Goal: Transaction & Acquisition: Purchase product/service

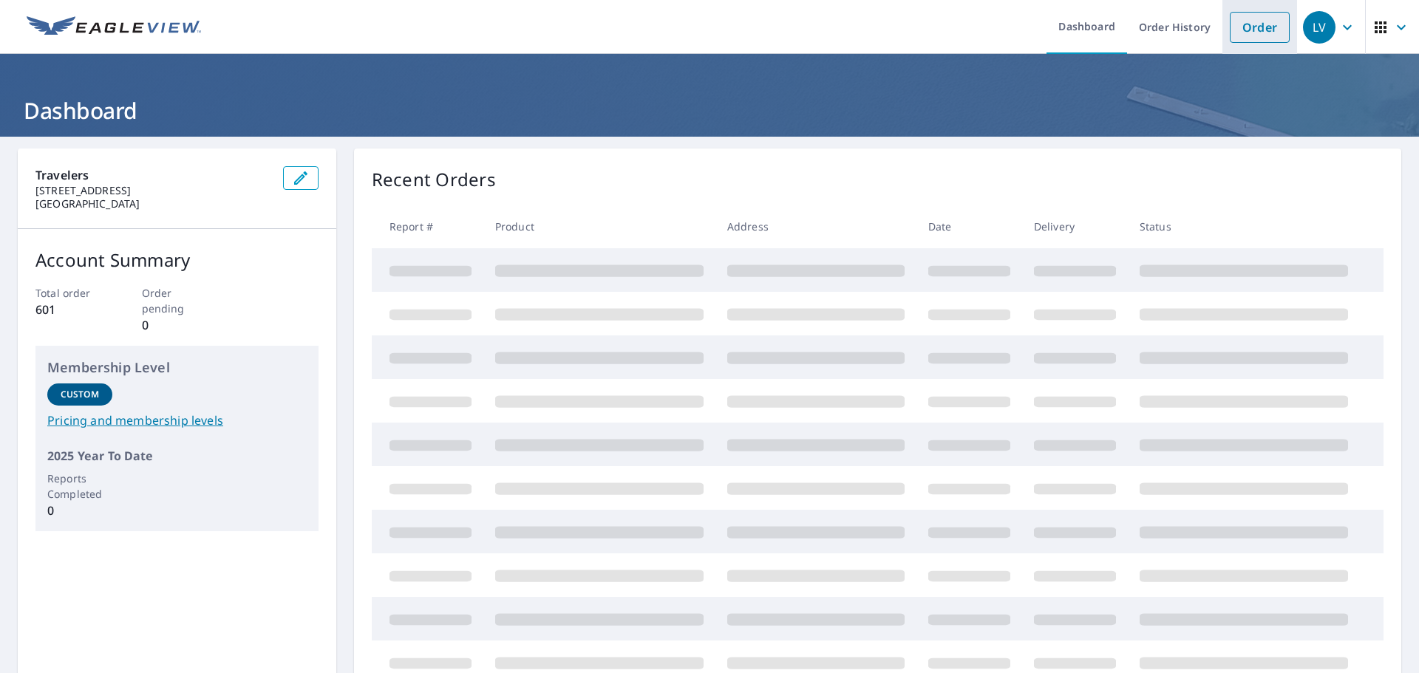
click at [1244, 23] on link "Order" at bounding box center [1260, 27] width 60 height 31
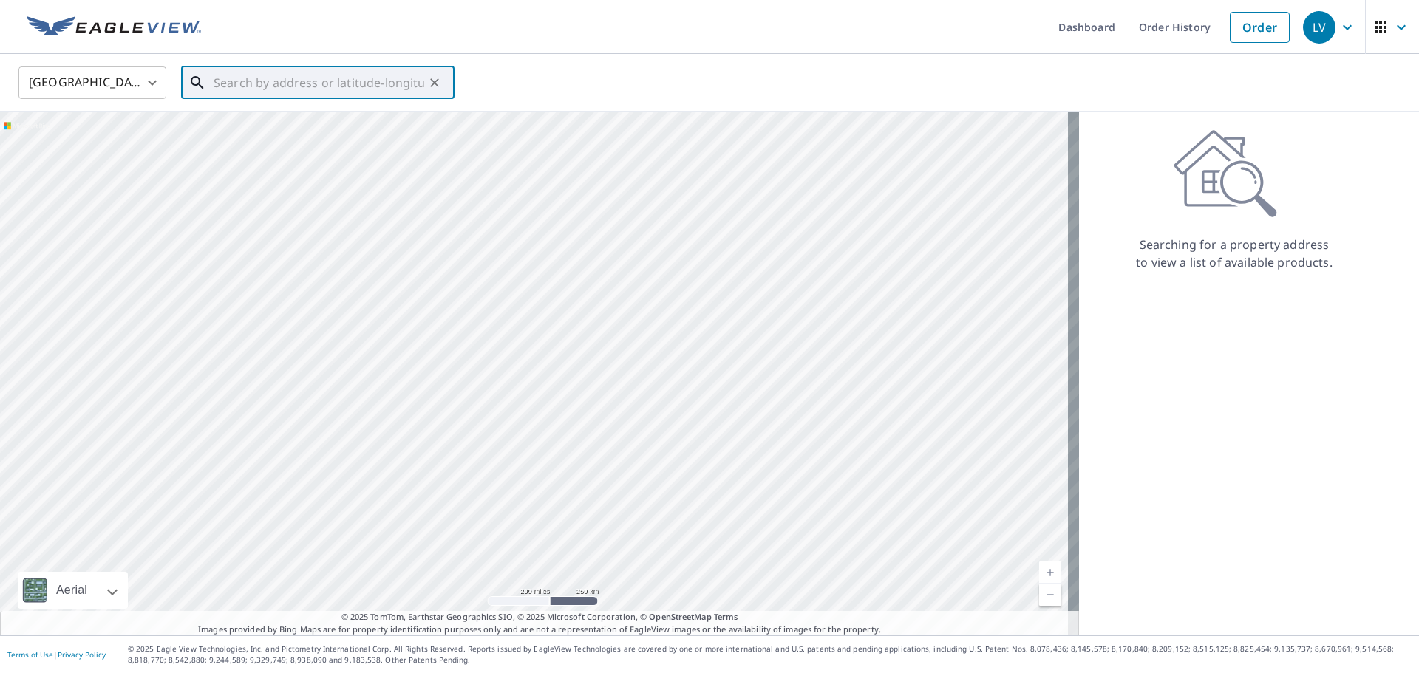
paste input "[STREET_ADDRESS][PERSON_NAME]"
type input "[STREET_ADDRESS][PERSON_NAME]"
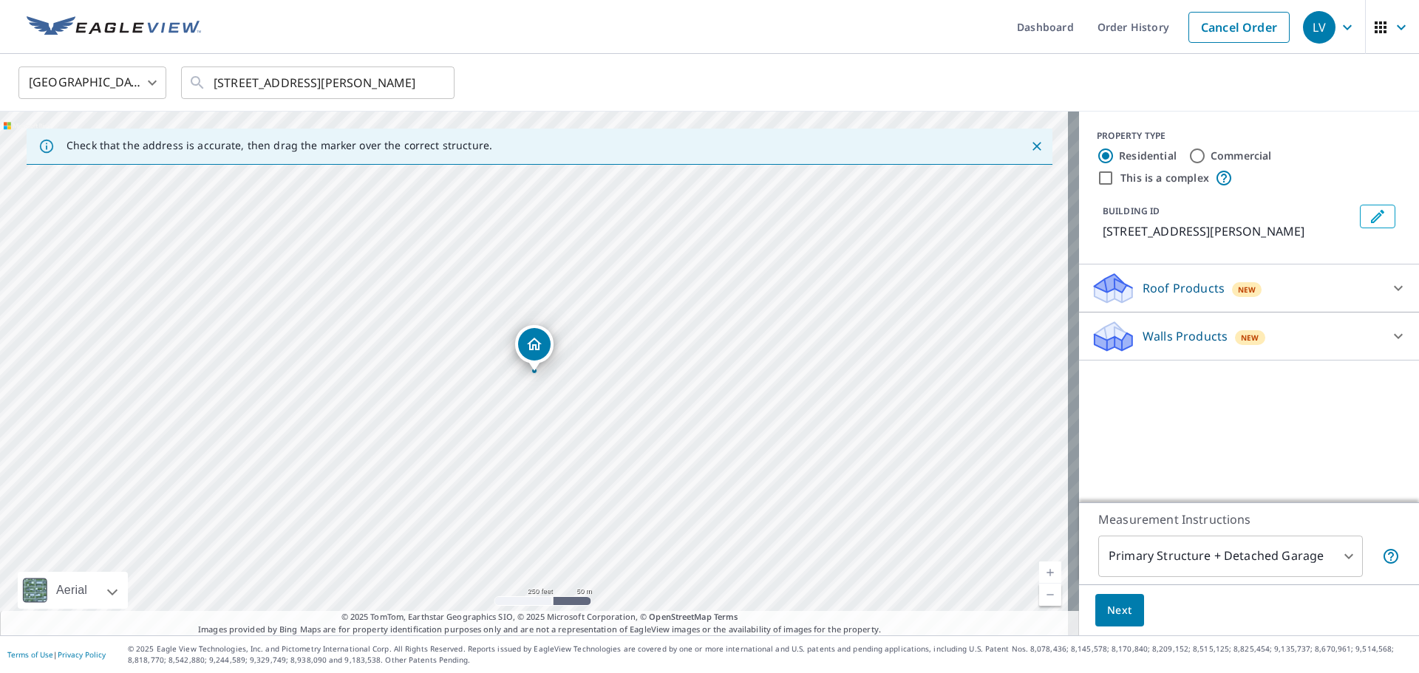
click at [1166, 284] on p "Roof Products" at bounding box center [1183, 288] width 82 height 18
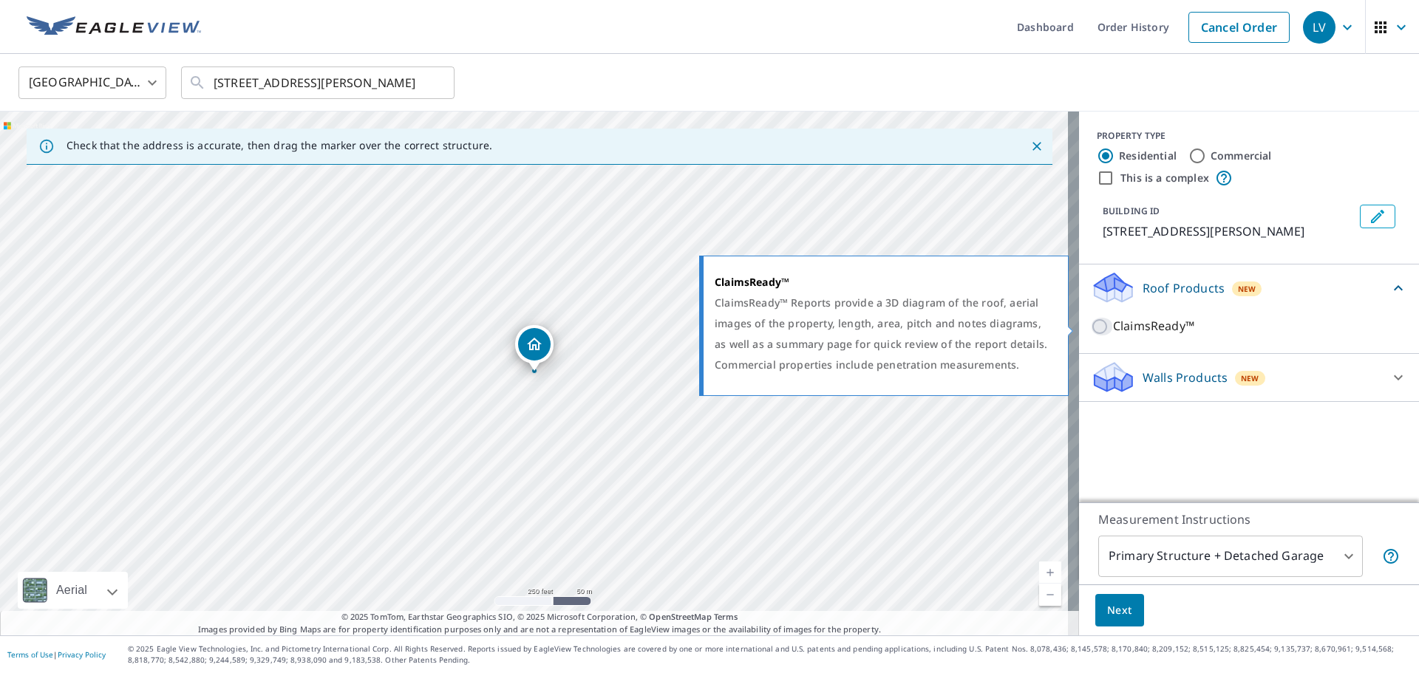
click at [1091, 327] on input "ClaimsReady™" at bounding box center [1102, 327] width 22 height 18
checkbox input "true"
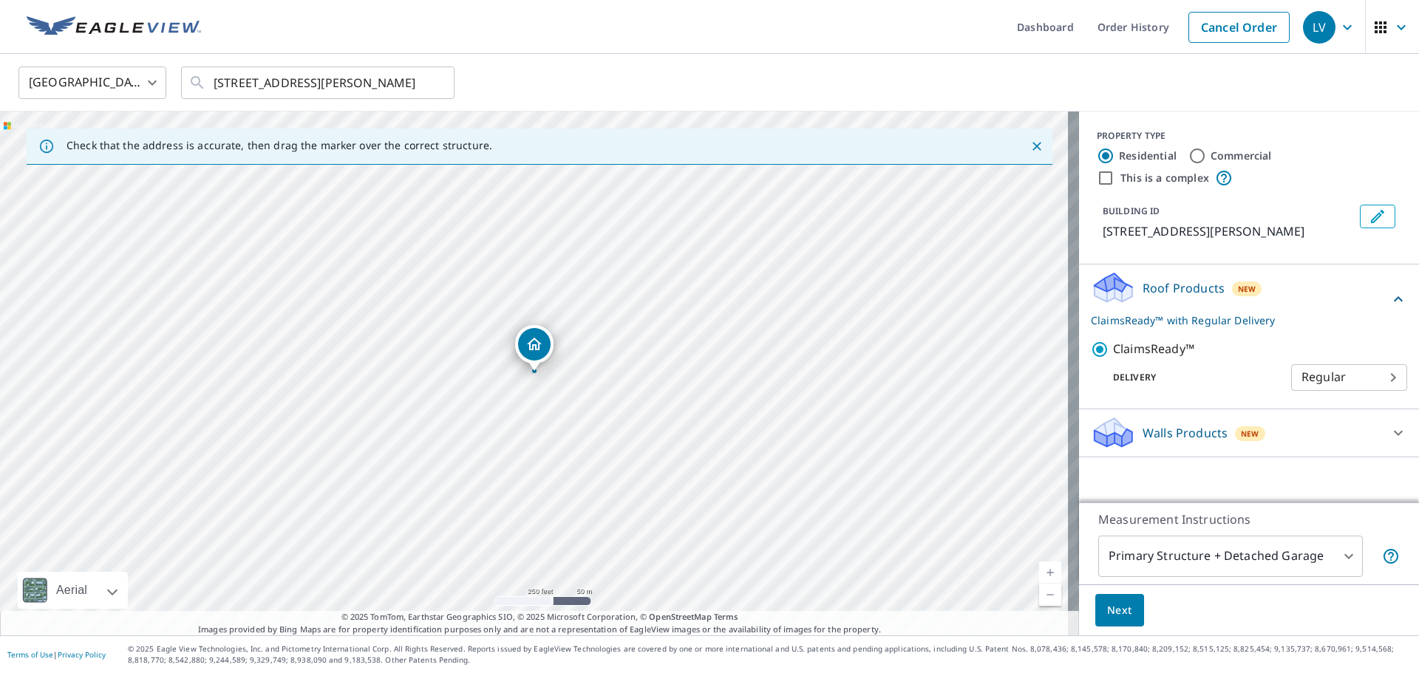
click at [1114, 611] on span "Next" at bounding box center [1119, 611] width 25 height 18
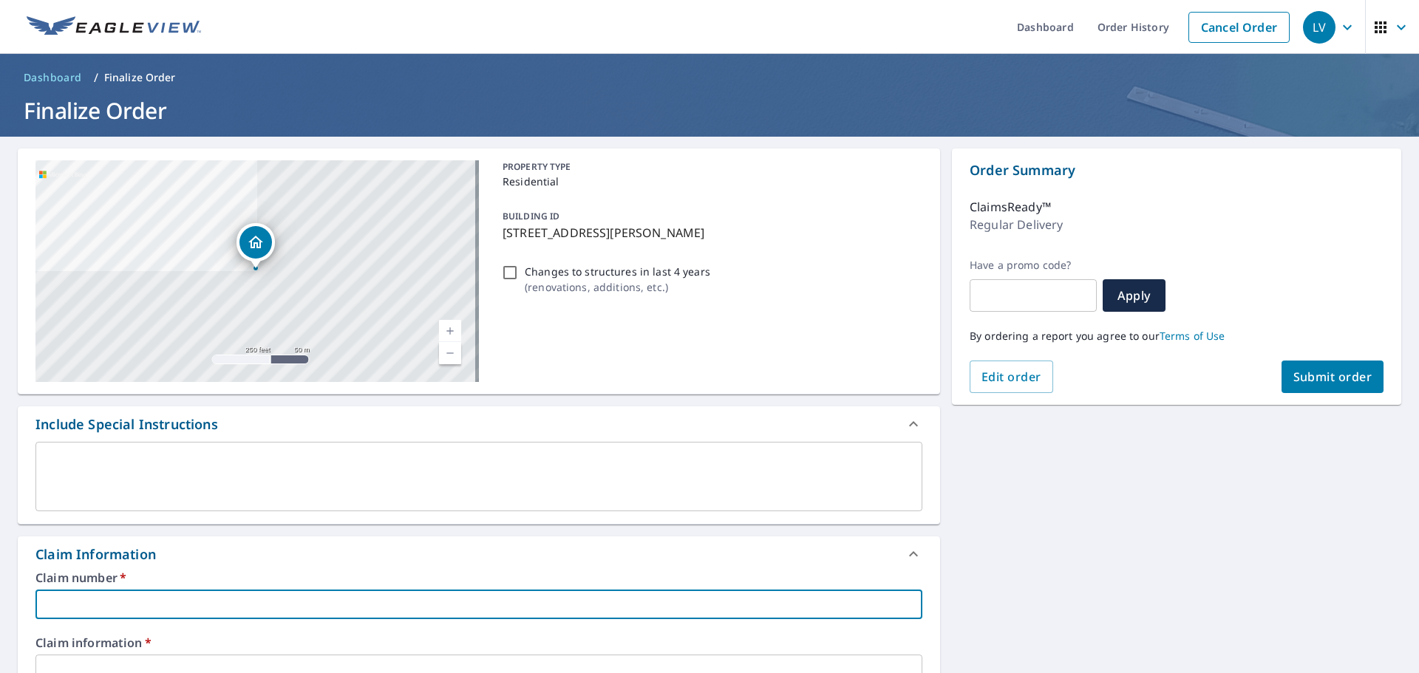
paste input "JEE4516"
type input "JEE4516"
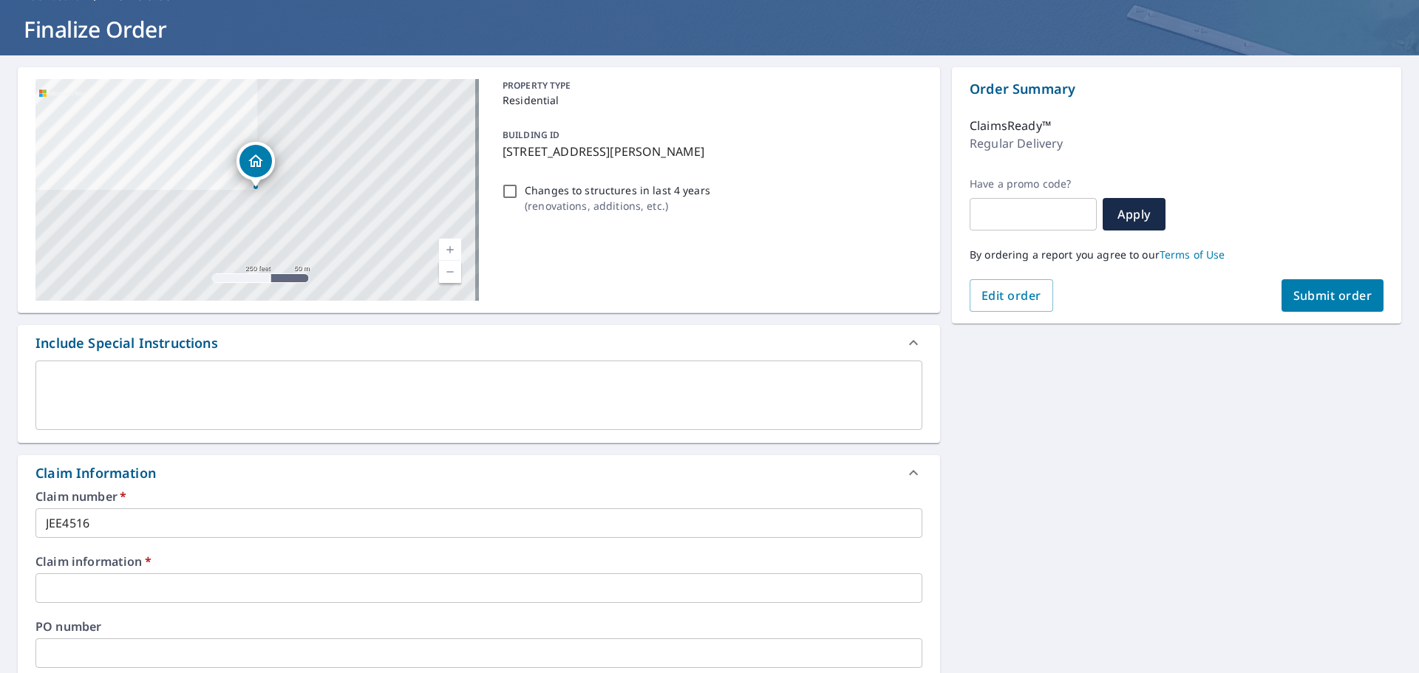
scroll to position [222, 0]
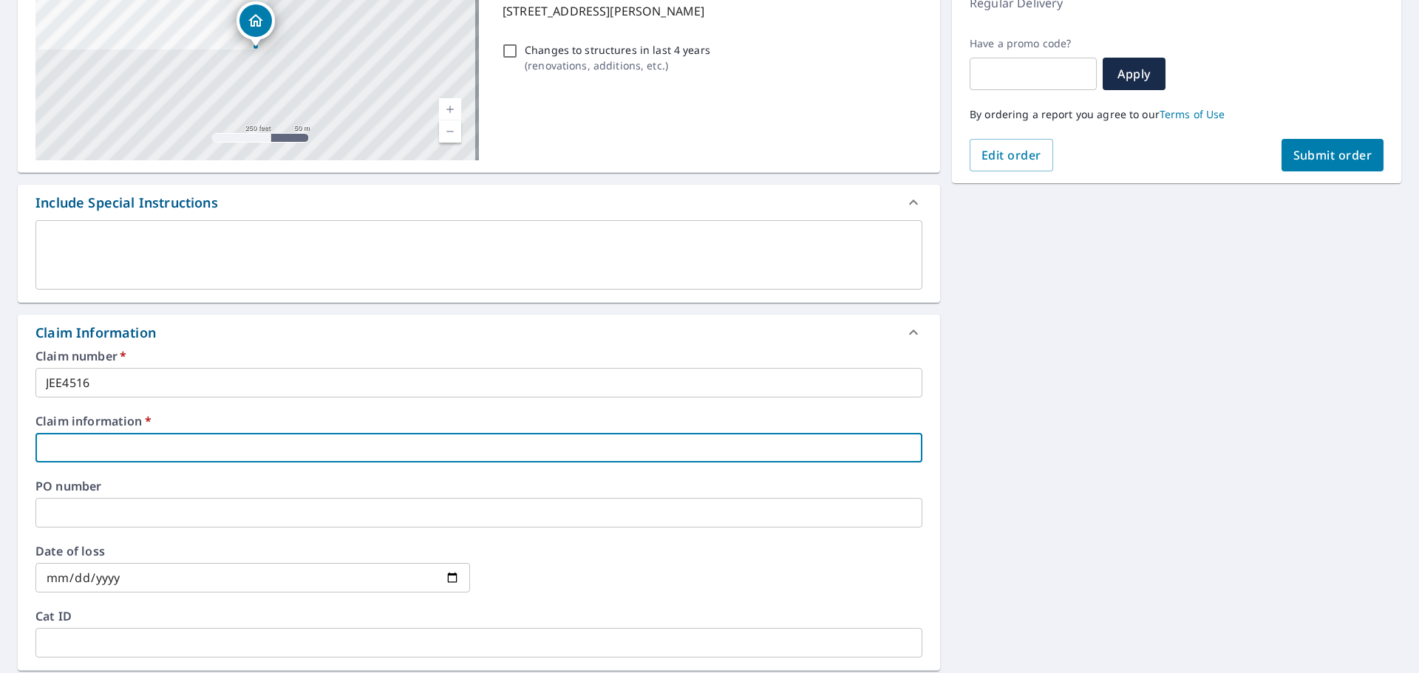
paste input "[PERSON_NAME]"
type input "[PERSON_NAME]"
click at [92, 577] on input "date" at bounding box center [252, 578] width 435 height 30
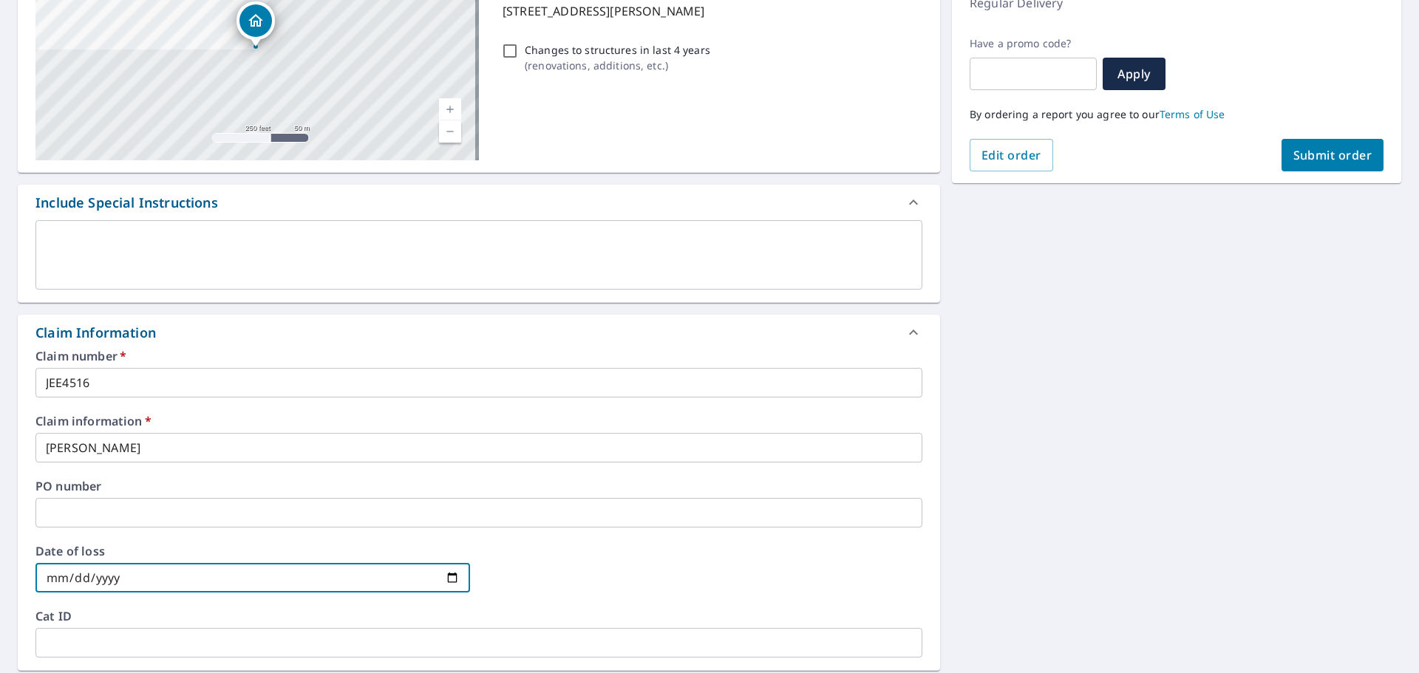
click at [449, 579] on input "date" at bounding box center [252, 578] width 435 height 30
type input "[DATE]"
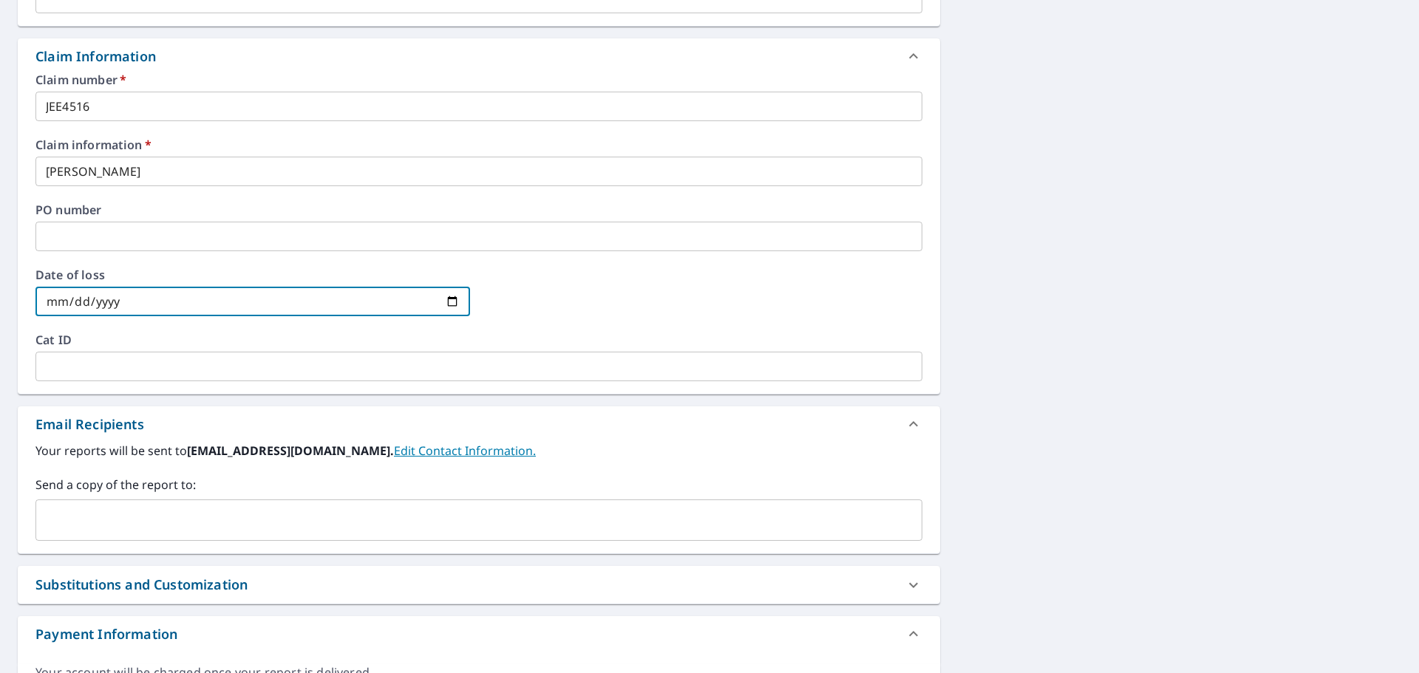
scroll to position [517, 0]
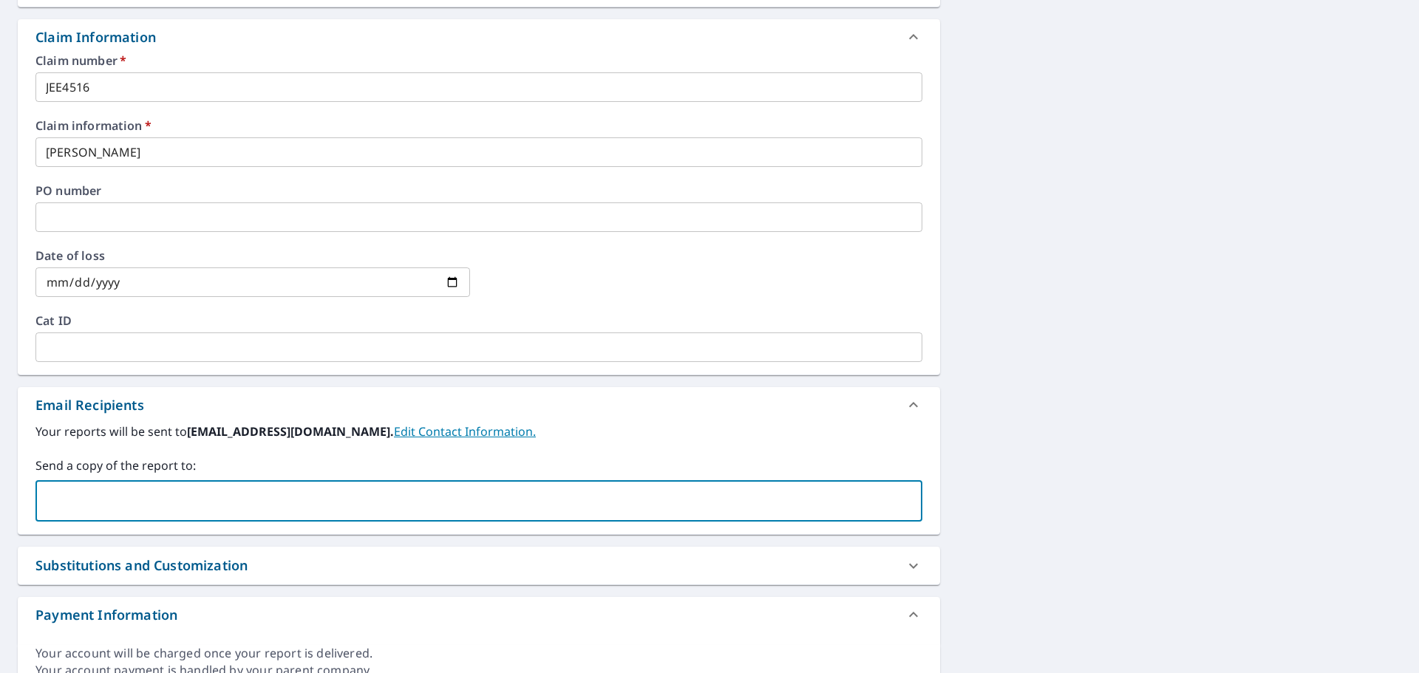
paste input "[EMAIL_ADDRESS][DOMAIN_NAME]"
type input "[EMAIL_ADDRESS][DOMAIN_NAME];"
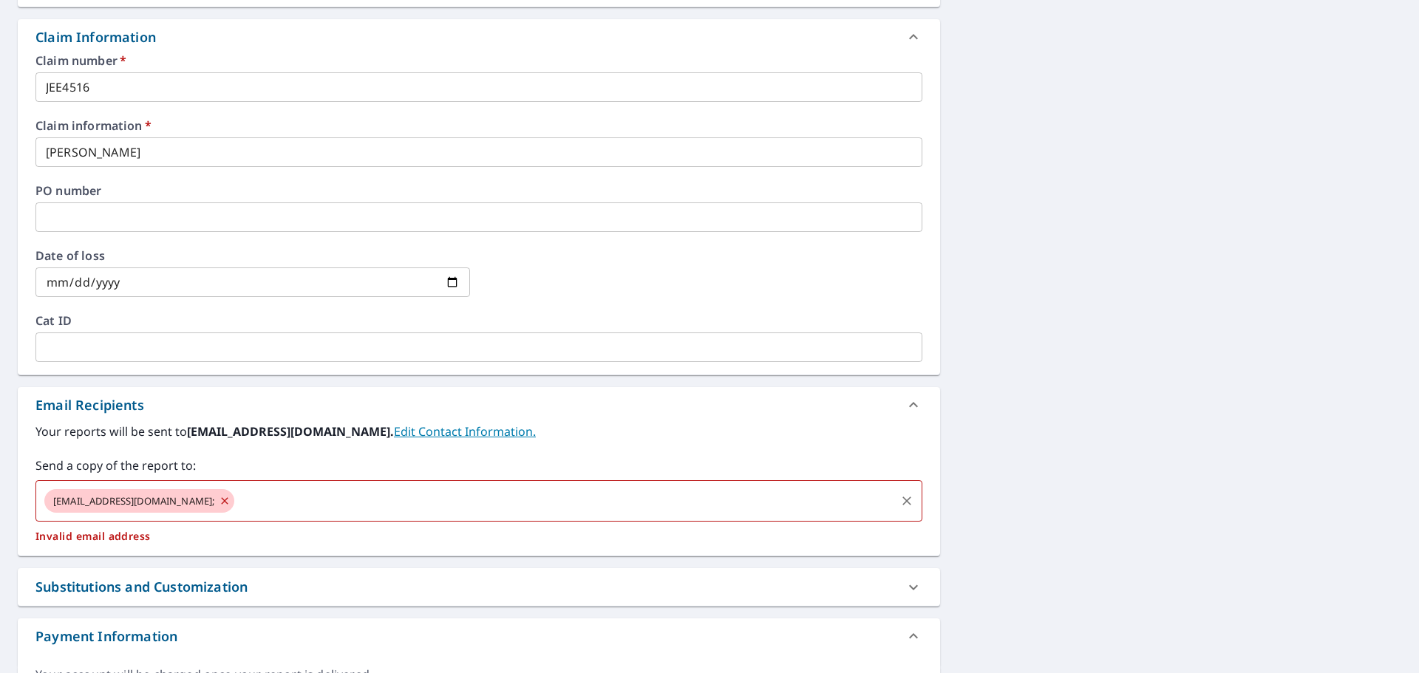
click at [236, 503] on input "text" at bounding box center [564, 501] width 657 height 28
click at [236, 500] on input "text" at bounding box center [564, 501] width 657 height 28
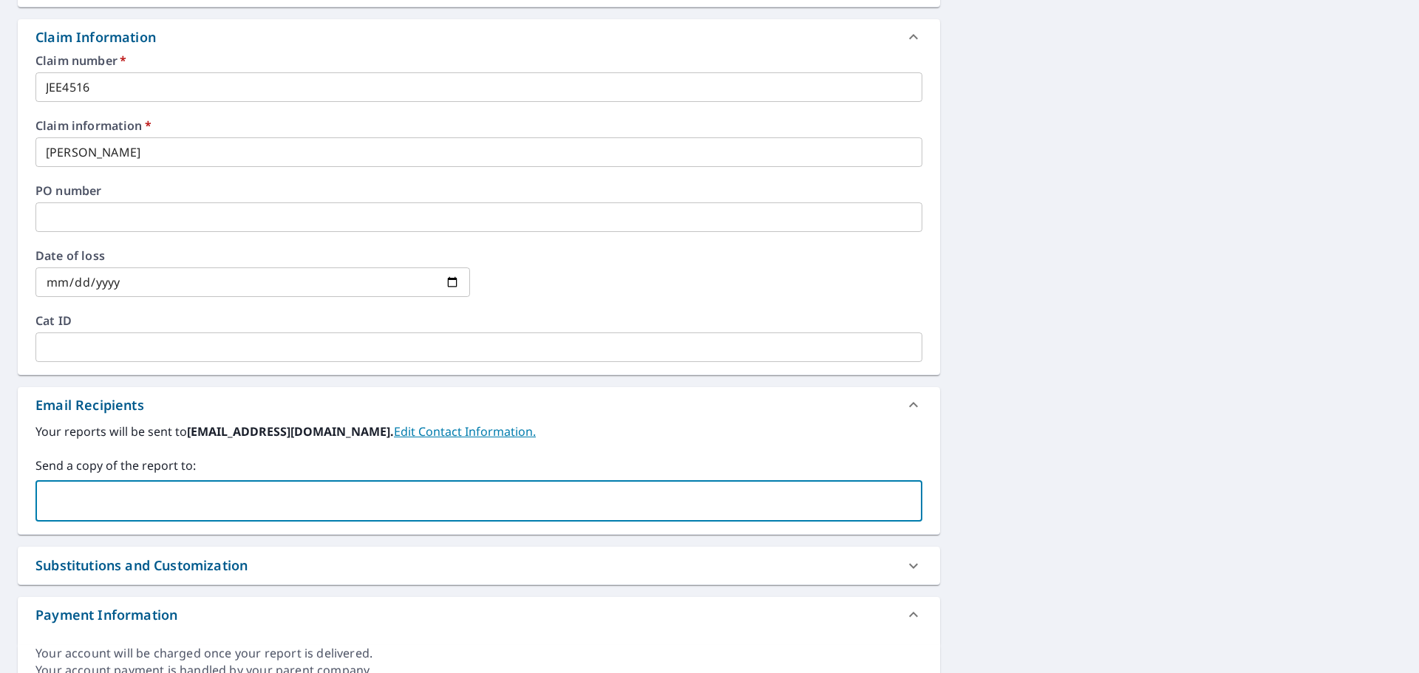
paste input "[EMAIL_ADDRESS][DOMAIN_NAME]"
type input "[EMAIL_ADDRESS][DOMAIN_NAME]"
click at [257, 504] on input "text" at bounding box center [563, 501] width 659 height 28
paste input "[EMAIL_ADDRESS][DOMAIN_NAME]"
type input "[EMAIL_ADDRESS][DOMAIN_NAME]"
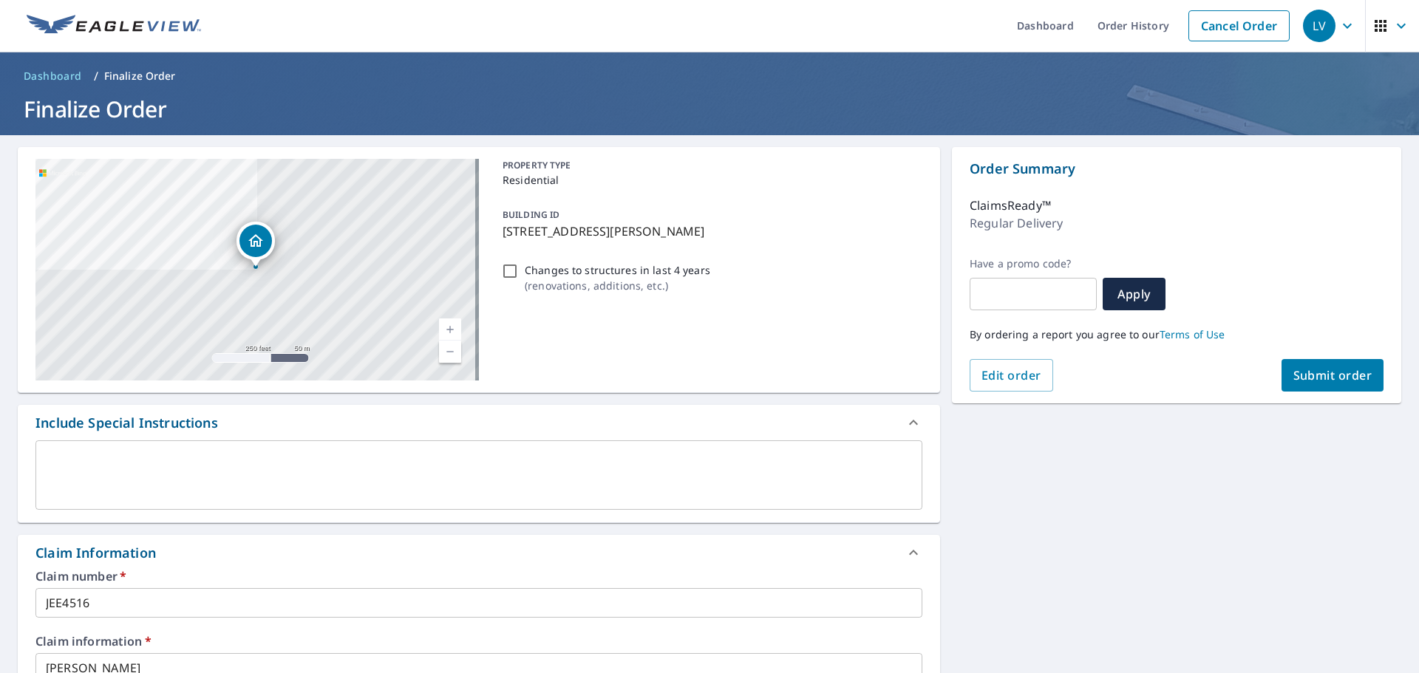
scroll to position [0, 0]
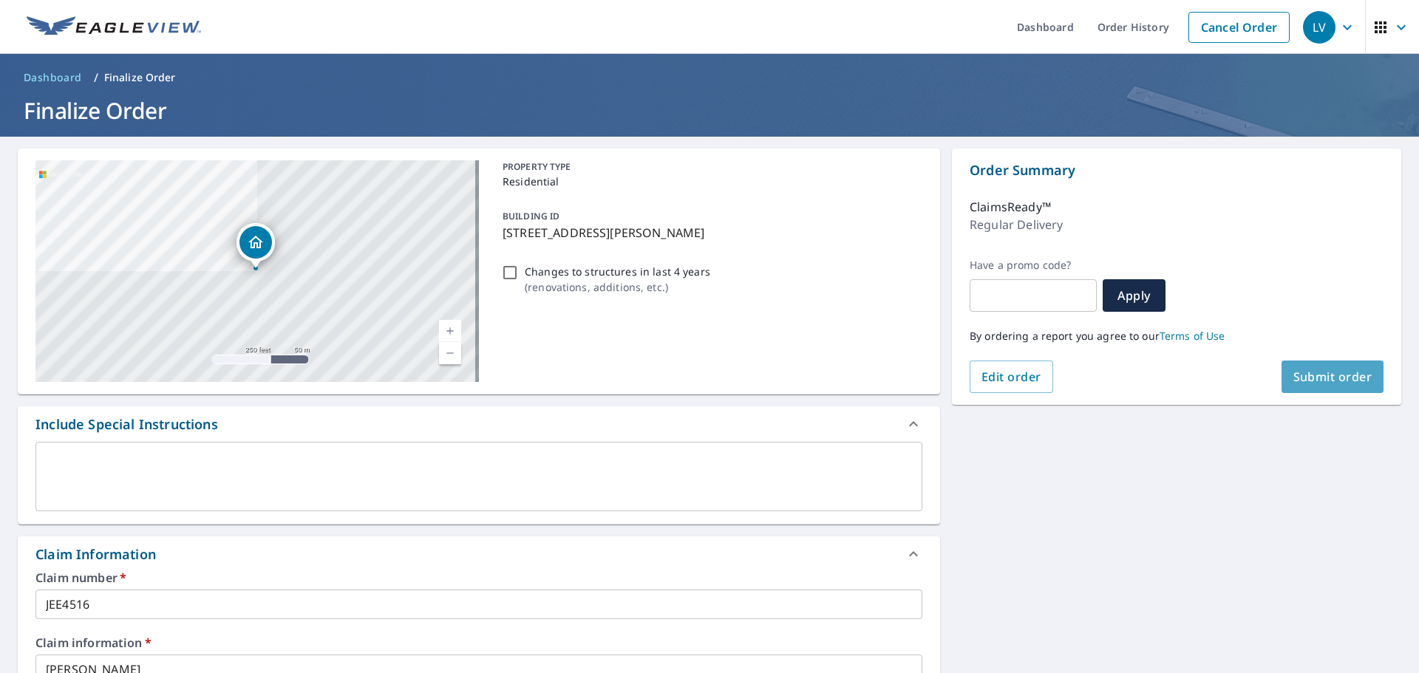
click at [1358, 384] on span "Submit order" at bounding box center [1332, 377] width 79 height 16
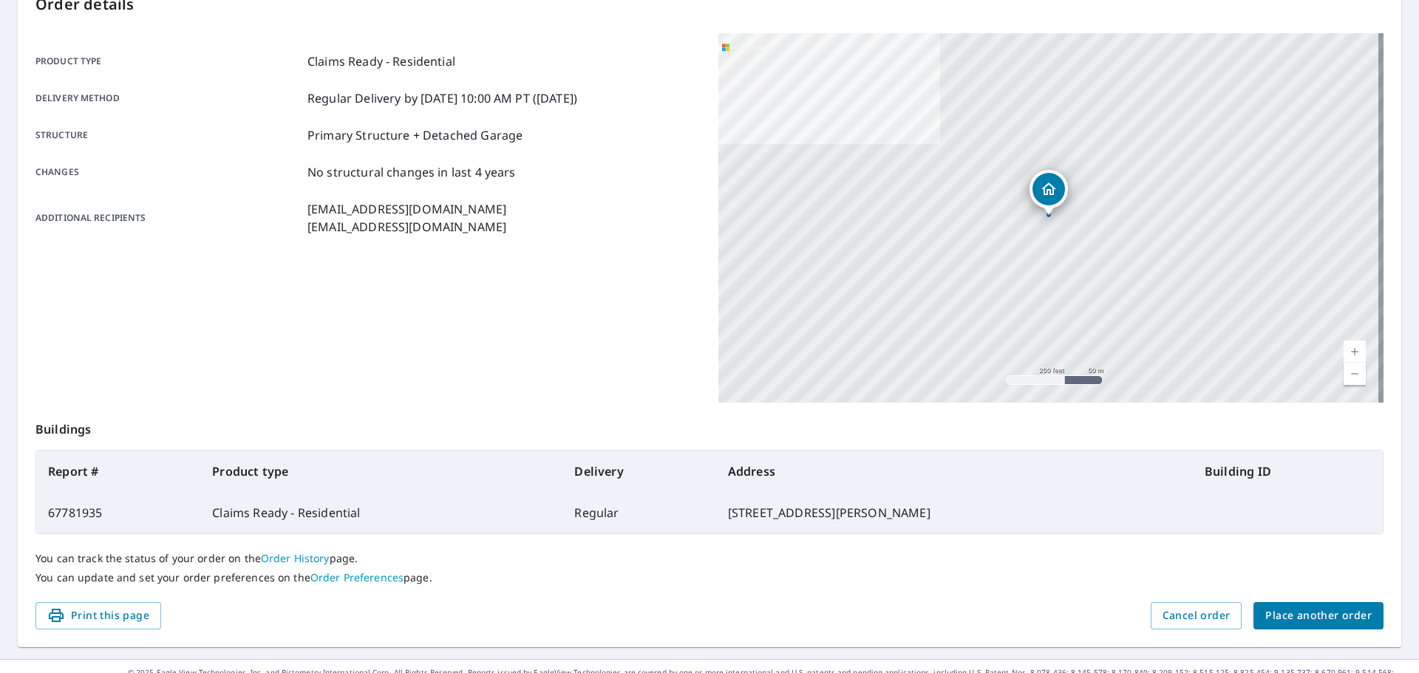
scroll to position [197, 0]
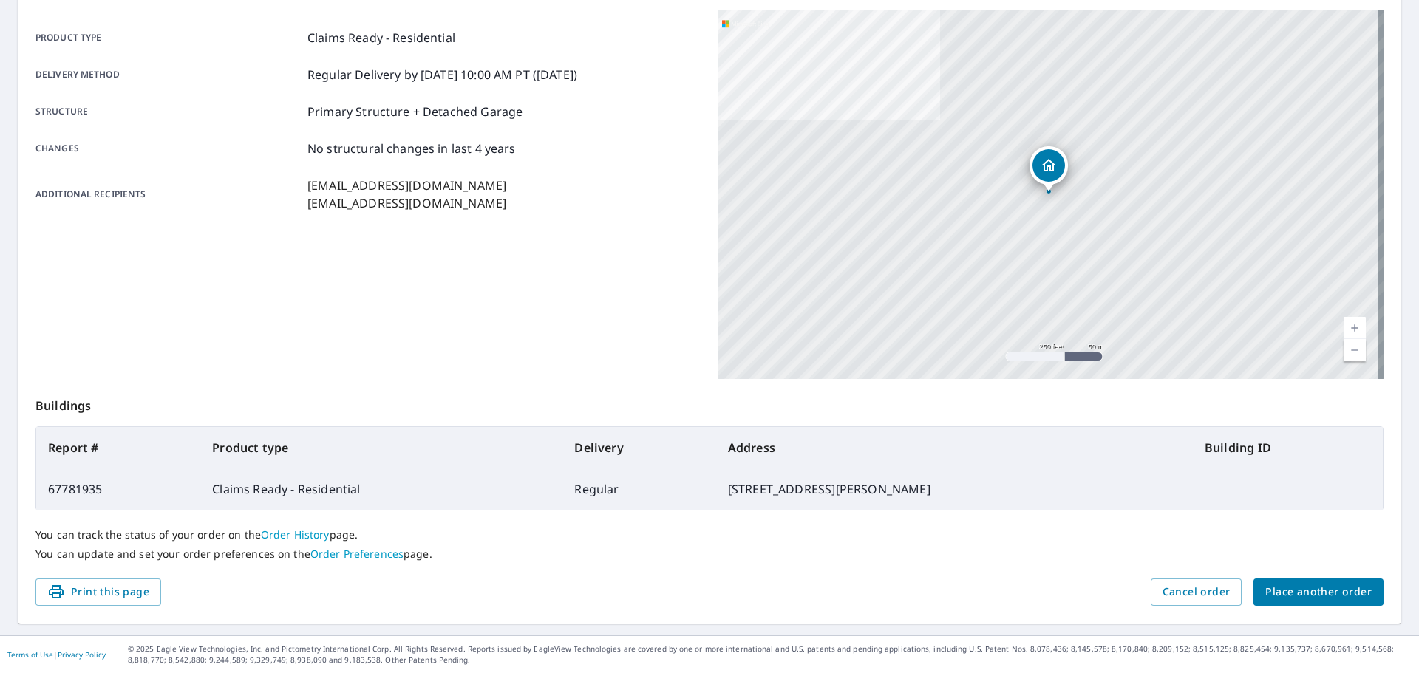
click at [44, 493] on td "67781935" at bounding box center [118, 488] width 164 height 41
click at [44, 491] on td "67781935" at bounding box center [118, 488] width 164 height 41
drag, startPoint x: 47, startPoint y: 488, endPoint x: 106, endPoint y: 489, distance: 59.1
click at [106, 489] on td "67781935" at bounding box center [118, 488] width 164 height 41
copy td "67781935"
